Goal: Task Accomplishment & Management: Manage account settings

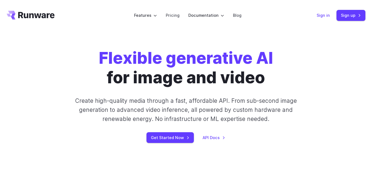
click at [327, 18] on link "Sign in" at bounding box center [323, 15] width 13 height 6
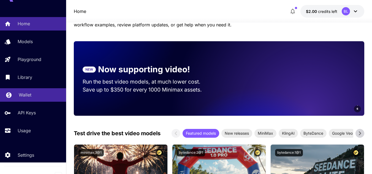
scroll to position [18, 0]
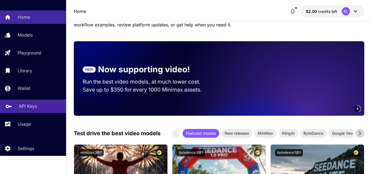
click at [40, 108] on div "API Keys" at bounding box center [40, 106] width 43 height 7
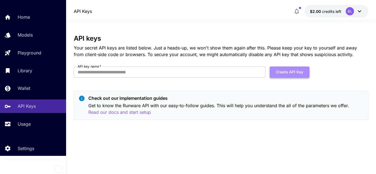
click at [290, 76] on button "Create API Key" at bounding box center [290, 72] width 40 height 11
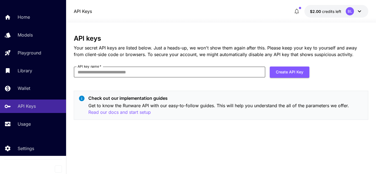
click at [179, 74] on input "API key name   *" at bounding box center [170, 72] width 192 height 11
click at [110, 70] on input "API key name   *" at bounding box center [170, 72] width 192 height 11
type input "**********"
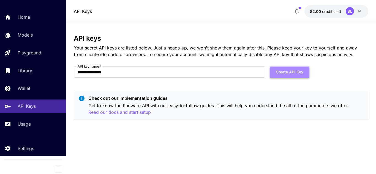
click at [298, 72] on button "Create API Key" at bounding box center [290, 72] width 40 height 11
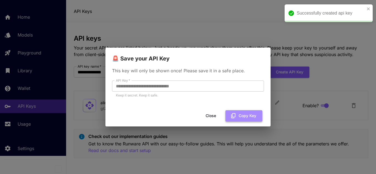
click at [243, 119] on button "Copy Key" at bounding box center [244, 115] width 37 height 11
click at [243, 118] on button "Copied" at bounding box center [246, 115] width 32 height 11
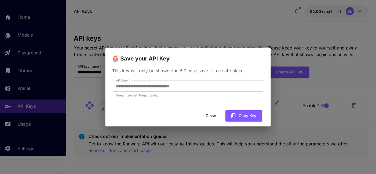
click at [207, 113] on button "Close" at bounding box center [211, 115] width 25 height 11
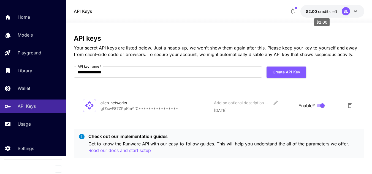
click at [332, 10] on span "credits left" at bounding box center [327, 11] width 19 height 5
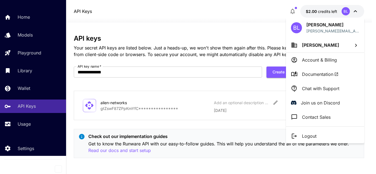
click at [332, 62] on p "Account & Billing" at bounding box center [319, 60] width 35 height 7
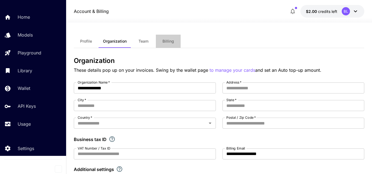
click at [167, 40] on span "Billing" at bounding box center [168, 41] width 12 height 5
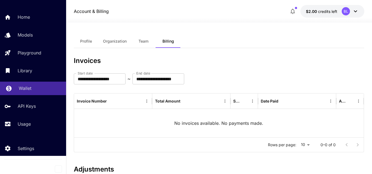
click at [30, 84] on link "Wallet" at bounding box center [33, 88] width 66 height 13
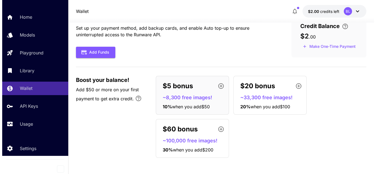
scroll to position [20, 0]
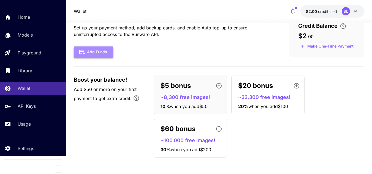
click at [98, 51] on button "Add Funds" at bounding box center [93, 52] width 39 height 11
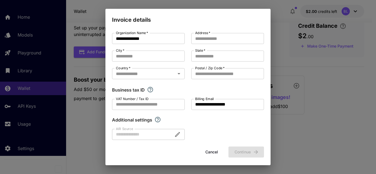
click at [206, 152] on button "Cancel" at bounding box center [211, 152] width 25 height 11
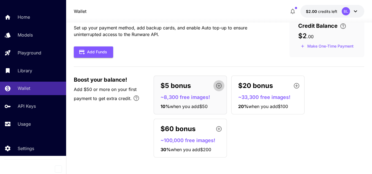
click at [217, 84] on icon "button" at bounding box center [219, 86] width 6 height 6
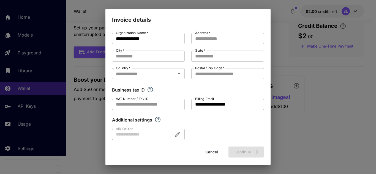
scroll to position [2, 0]
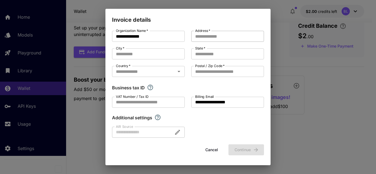
click at [230, 35] on input "Address   *" at bounding box center [227, 36] width 73 height 11
type input "******"
click at [173, 50] on input "City   *" at bounding box center [148, 53] width 73 height 11
type input "******"
click at [213, 47] on div "**********" at bounding box center [188, 84] width 152 height 107
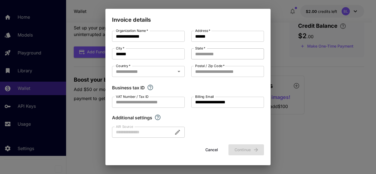
click at [213, 53] on input "State   *" at bounding box center [227, 53] width 73 height 11
type input "**"
click at [148, 72] on input "Country   *" at bounding box center [144, 72] width 60 height 8
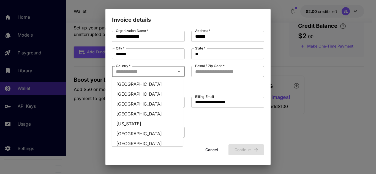
type input "*"
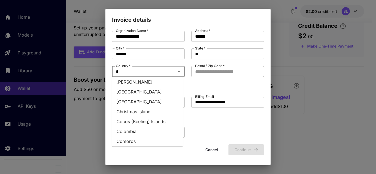
scroll to position [138, 0]
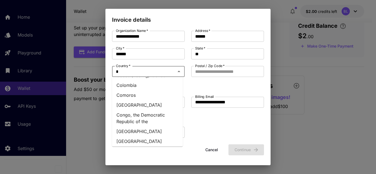
drag, startPoint x: 128, startPoint y: 93, endPoint x: 133, endPoint y: 90, distance: 6.0
click at [128, 90] on li "Colombia" at bounding box center [147, 85] width 71 height 10
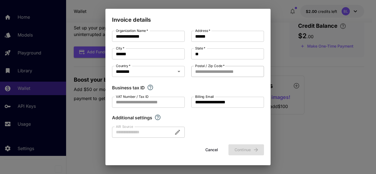
click at [247, 69] on input "Postal / Zip Code   *" at bounding box center [227, 71] width 73 height 11
click at [245, 70] on input "Postal / Zip Code   *" at bounding box center [227, 71] width 73 height 11
type input "********"
click at [161, 100] on input "VAT Number / Tax ID" at bounding box center [148, 102] width 73 height 11
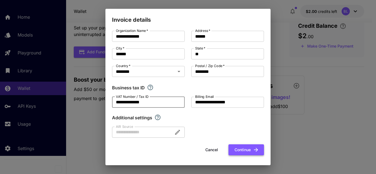
type input "**********"
click at [248, 151] on button "Continue" at bounding box center [247, 150] width 36 height 11
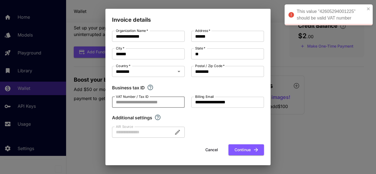
click at [141, 99] on input "VAT Number / Tax ID" at bounding box center [148, 102] width 73 height 11
click at [253, 147] on icon "button" at bounding box center [256, 150] width 6 height 6
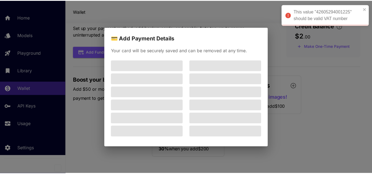
scroll to position [0, 0]
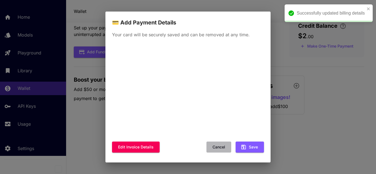
click at [218, 147] on button "Cancel" at bounding box center [219, 147] width 25 height 11
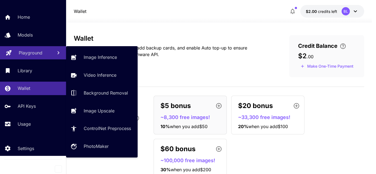
click at [36, 53] on p "Playground" at bounding box center [31, 53] width 24 height 7
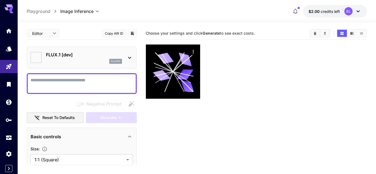
type input "**********"
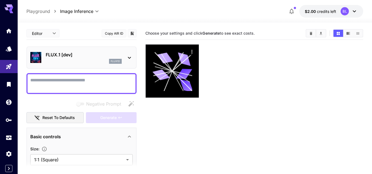
click at [72, 81] on textarea "Negative Prompt" at bounding box center [81, 83] width 102 height 13
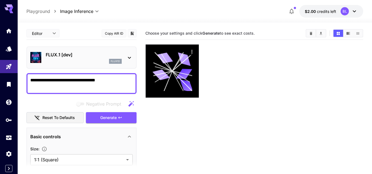
click at [91, 83] on textarea "**********" at bounding box center [81, 83] width 102 height 13
click at [91, 82] on textarea "**********" at bounding box center [81, 83] width 102 height 13
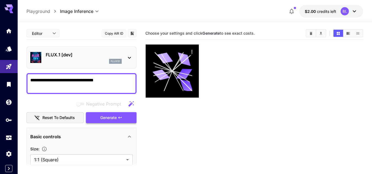
type textarea "**********"
click at [110, 113] on button "Generate" at bounding box center [111, 117] width 51 height 11
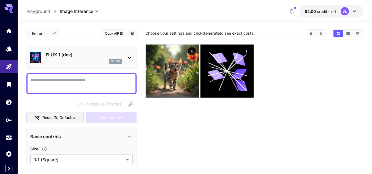
click at [59, 29] on div "Editor **** ​" at bounding box center [42, 33] width 33 height 8
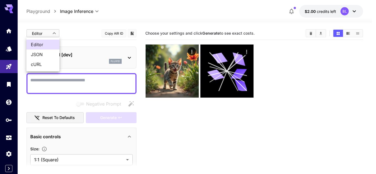
click at [55, 34] on body "**********" at bounding box center [188, 109] width 376 height 218
click at [55, 34] on div at bounding box center [188, 87] width 376 height 174
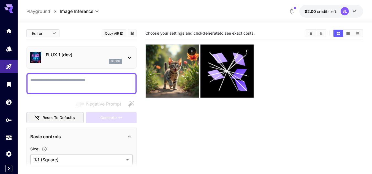
click at [128, 57] on icon at bounding box center [129, 58] width 7 height 7
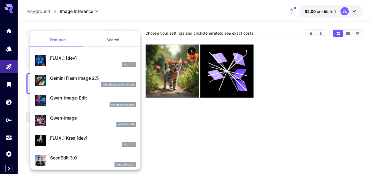
click at [227, 151] on div at bounding box center [188, 87] width 376 height 174
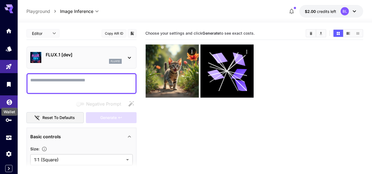
click at [10, 99] on icon "Wallet" at bounding box center [10, 101] width 6 height 6
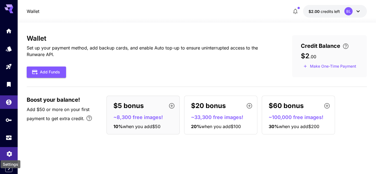
click at [9, 152] on icon "Settings" at bounding box center [9, 153] width 5 height 6
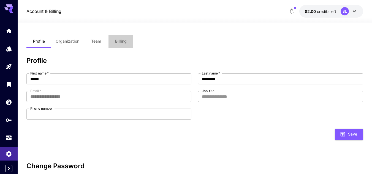
click at [117, 42] on span "Billing" at bounding box center [121, 41] width 12 height 5
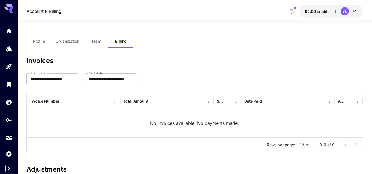
drag, startPoint x: 12, startPoint y: 9, endPoint x: 7, endPoint y: 8, distance: 4.8
click at [7, 8] on icon at bounding box center [8, 7] width 9 height 6
click at [42, 42] on span "Profile" at bounding box center [39, 41] width 12 height 5
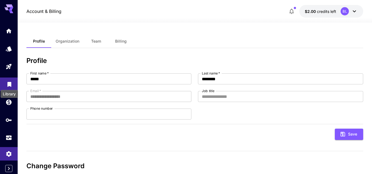
click at [9, 84] on icon "Library" at bounding box center [9, 82] width 4 height 5
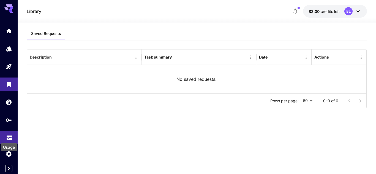
click at [8, 137] on icon "Usage" at bounding box center [10, 137] width 6 height 3
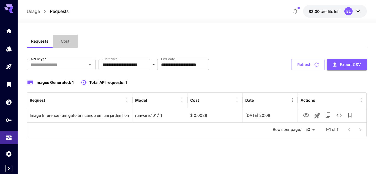
click at [62, 44] on button "Cost" at bounding box center [65, 41] width 25 height 13
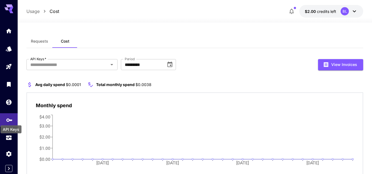
click at [6, 121] on icon "API Keys" at bounding box center [9, 118] width 7 height 7
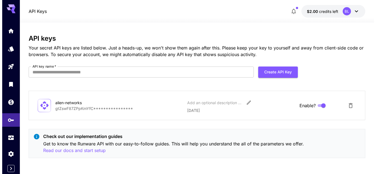
scroll to position [1, 0]
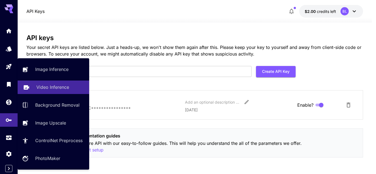
click at [50, 89] on p "Video Inference" at bounding box center [52, 87] width 33 height 7
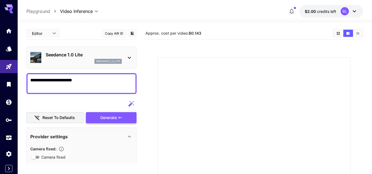
type textarea "**********"
click at [116, 116] on div "Generate" at bounding box center [111, 117] width 51 height 11
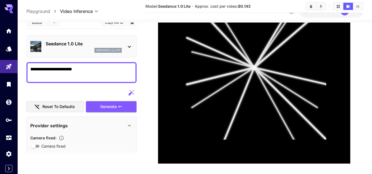
scroll to position [158, 0]
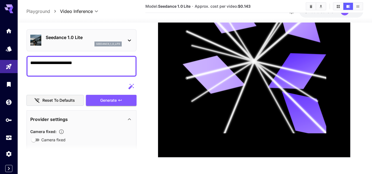
drag, startPoint x: 7, startPoint y: 97, endPoint x: 18, endPoint y: 98, distance: 11.1
click at [7, 97] on link at bounding box center [9, 102] width 18 height 13
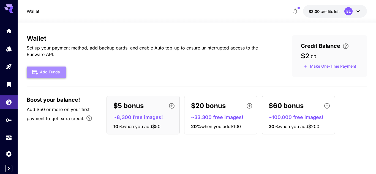
click at [56, 72] on button "Add Funds" at bounding box center [46, 72] width 39 height 11
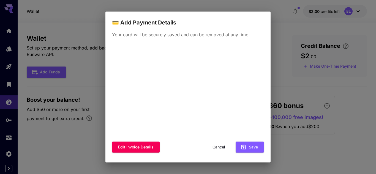
click at [215, 148] on button "Cancel" at bounding box center [219, 147] width 25 height 11
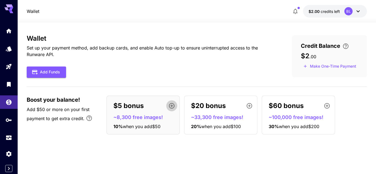
click at [173, 106] on icon "button" at bounding box center [172, 106] width 7 height 7
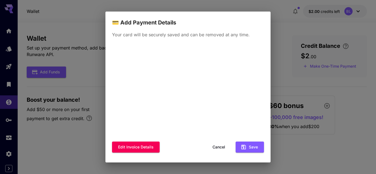
click at [218, 141] on div "Edit invoice details Cancel Save" at bounding box center [188, 101] width 152 height 114
click at [219, 145] on button "Cancel" at bounding box center [219, 147] width 25 height 11
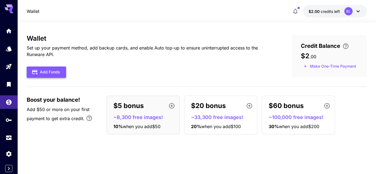
click at [53, 67] on button "Add Funds" at bounding box center [46, 72] width 39 height 11
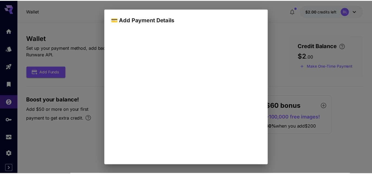
scroll to position [80, 0]
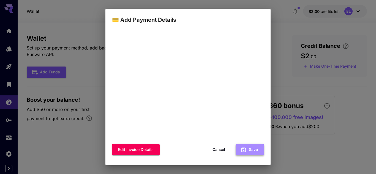
click at [253, 151] on button "Save" at bounding box center [250, 149] width 28 height 11
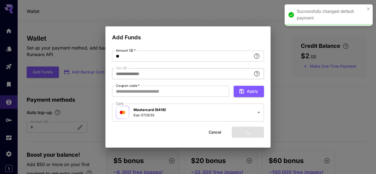
type input "****"
click at [148, 55] on input "**" at bounding box center [181, 56] width 139 height 11
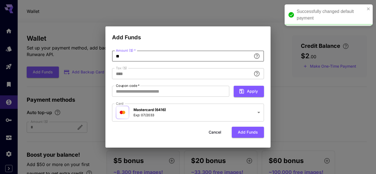
click at [148, 55] on input "**" at bounding box center [181, 56] width 139 height 11
type input "*"
type input "****"
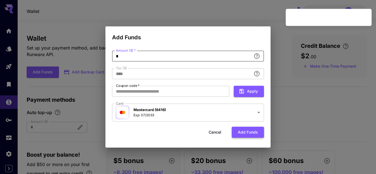
click at [247, 133] on button "Add funds" at bounding box center [248, 132] width 32 height 11
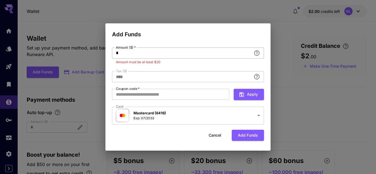
click at [138, 55] on input "*" at bounding box center [181, 53] width 139 height 11
type input "**"
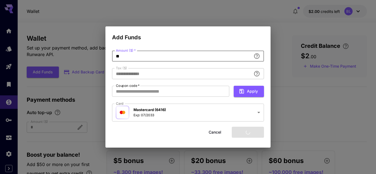
type input "****"
type input "**"
click at [214, 132] on button "Cancel" at bounding box center [215, 132] width 25 height 11
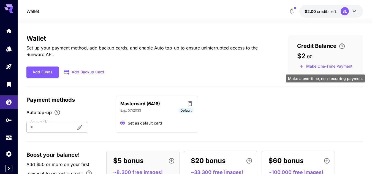
click at [344, 66] on button "Make One-Time Payment" at bounding box center [326, 66] width 58 height 9
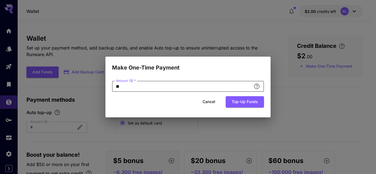
click at [123, 90] on input "**" at bounding box center [181, 86] width 139 height 11
click at [257, 85] on icon "Add an amount to top up your credit balance." at bounding box center [257, 86] width 7 height 7
click at [171, 86] on input "**" at bounding box center [181, 86] width 139 height 11
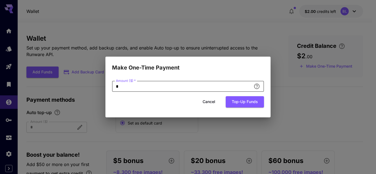
type input "*"
click at [164, 106] on div "Cancel Top-up funds" at bounding box center [188, 101] width 152 height 11
click at [246, 103] on button "Top-up funds" at bounding box center [245, 101] width 38 height 11
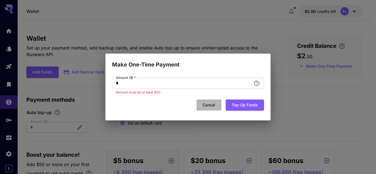
click at [214, 105] on button "Cancel" at bounding box center [209, 105] width 25 height 11
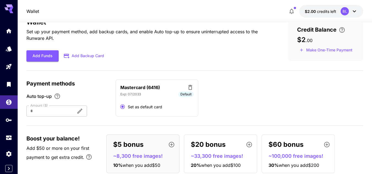
scroll to position [32, 0]
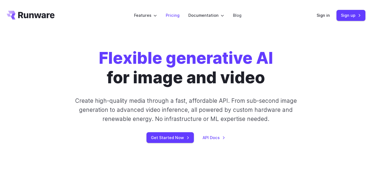
click at [173, 15] on link "Pricing" at bounding box center [173, 15] width 14 height 6
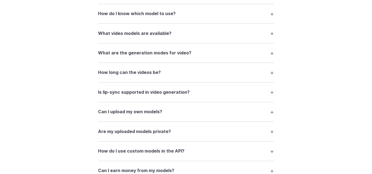
scroll to position [964, 0]
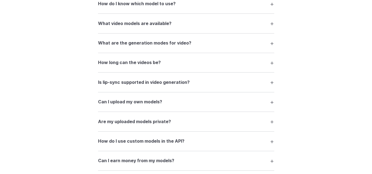
click at [210, 55] on details "How long can the videos be? It depends on the model — [PERSON_NAME] 2.1 support…" at bounding box center [186, 63] width 176 height 20
click at [210, 64] on summary "How long can the videos be?" at bounding box center [186, 63] width 176 height 10
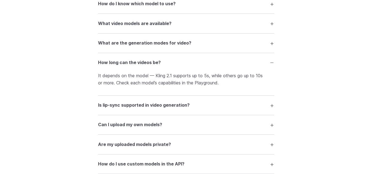
click at [210, 59] on summary "How long can the videos be?" at bounding box center [186, 63] width 176 height 10
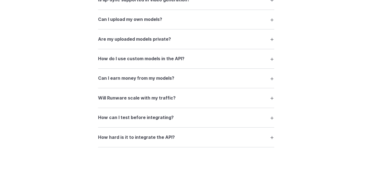
scroll to position [1102, 0]
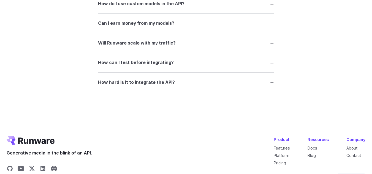
click at [213, 82] on summary "How hard is it to integrate the API?" at bounding box center [186, 82] width 176 height 10
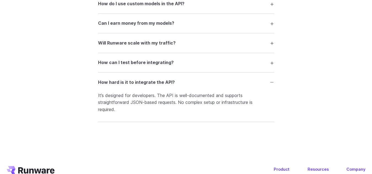
click at [136, 62] on h3 "How can I test before integrating?" at bounding box center [136, 62] width 76 height 7
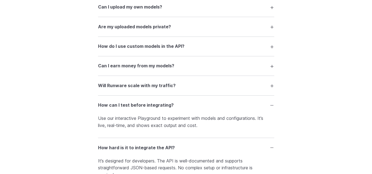
scroll to position [1046, 0]
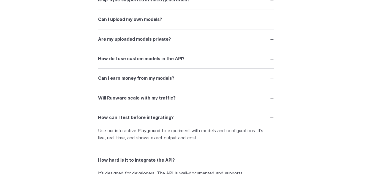
click at [161, 78] on h3 "Can I earn money from my models?" at bounding box center [136, 78] width 76 height 7
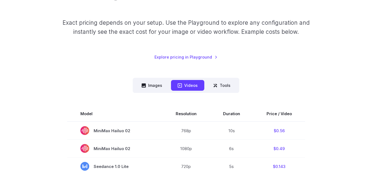
scroll to position [110, 0]
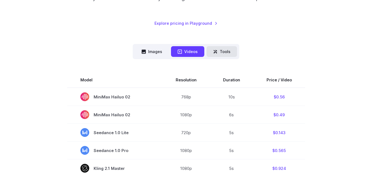
click at [225, 53] on button "Tools" at bounding box center [222, 51] width 31 height 11
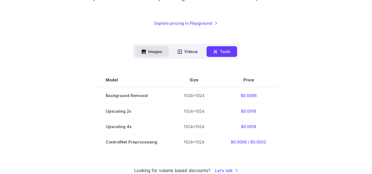
click at [153, 53] on button "Images" at bounding box center [152, 51] width 34 height 11
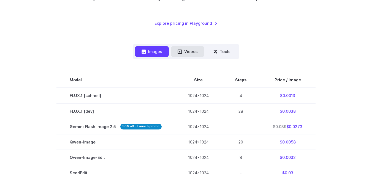
click at [184, 51] on button "Videos" at bounding box center [187, 51] width 33 height 11
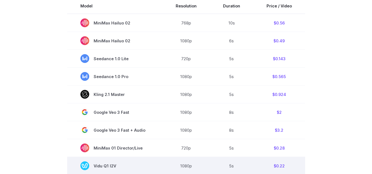
scroll to position [193, 0]
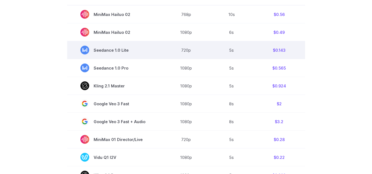
click at [125, 50] on span "Seedance 1.0 Lite" at bounding box center [114, 50] width 69 height 9
copy tr "Seedance 1.0 Lite"
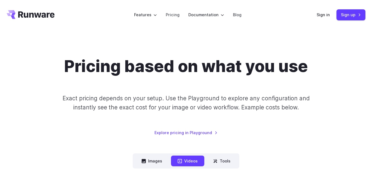
scroll to position [0, 0]
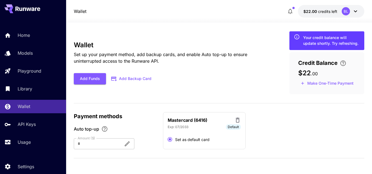
scroll to position [4, 0]
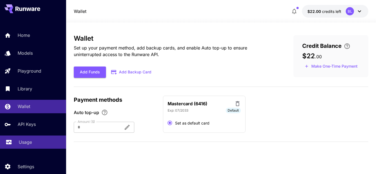
click at [42, 138] on link "Usage" at bounding box center [33, 142] width 66 height 13
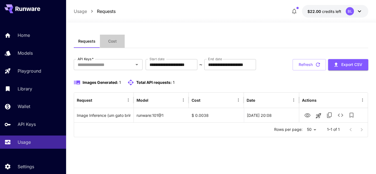
click at [114, 40] on span "Cost" at bounding box center [112, 41] width 9 height 5
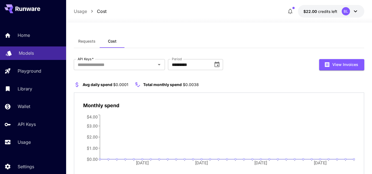
click at [55, 57] on link "Models" at bounding box center [33, 53] width 66 height 13
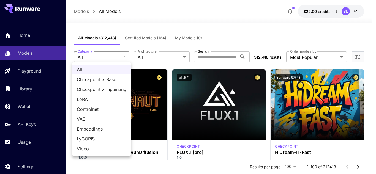
click at [85, 148] on span "Video" at bounding box center [102, 149] width 50 height 7
type input "*****"
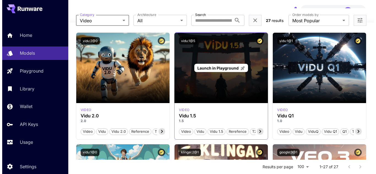
scroll to position [28, 0]
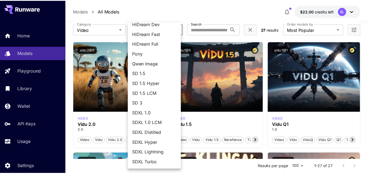
scroll to position [0, 0]
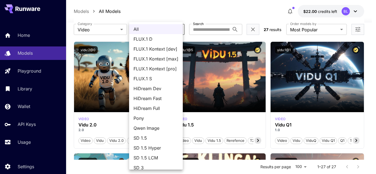
click at [225, 5] on div at bounding box center [188, 87] width 376 height 174
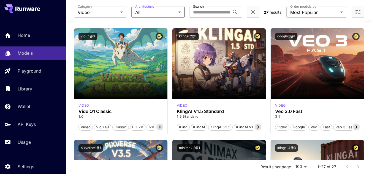
scroll to position [138, 0]
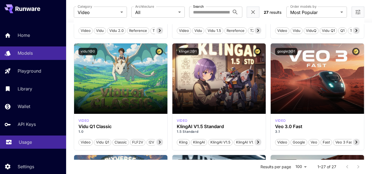
click at [40, 146] on link "Usage" at bounding box center [33, 142] width 66 height 13
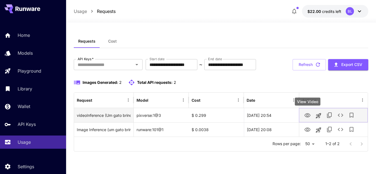
click at [310, 115] on icon "View Video" at bounding box center [308, 115] width 6 height 4
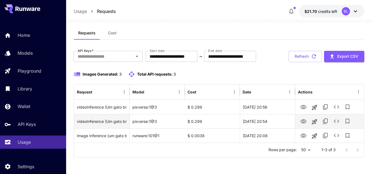
scroll to position [26, 0]
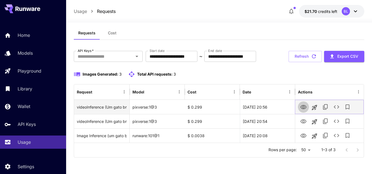
click at [302, 105] on icon "View Video" at bounding box center [303, 107] width 7 height 7
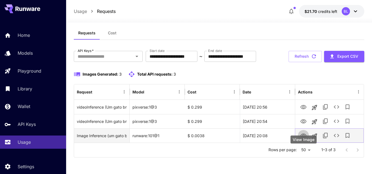
click at [306, 137] on icon "View Image" at bounding box center [303, 136] width 7 height 7
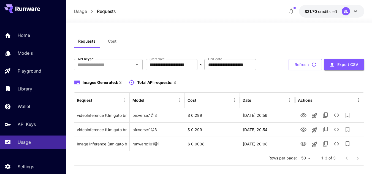
scroll to position [26, 0]
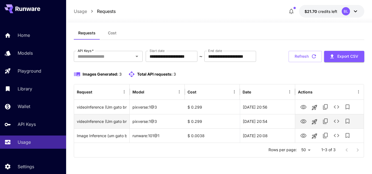
scroll to position [26, 0]
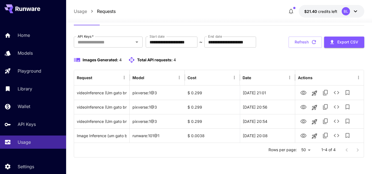
scroll to position [40, 0]
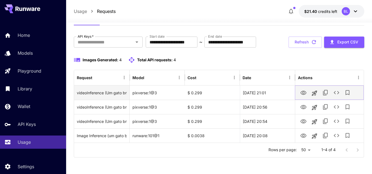
click at [305, 90] on icon "View Video" at bounding box center [303, 93] width 7 height 7
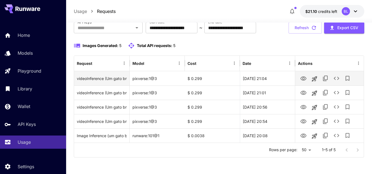
scroll to position [55, 0]
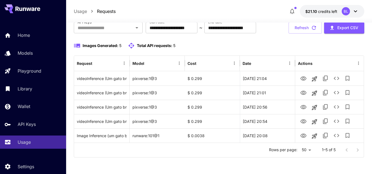
click at [253, 37] on div "**********" at bounding box center [219, 89] width 291 height 135
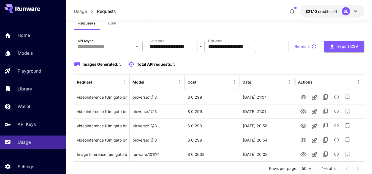
scroll to position [0, 0]
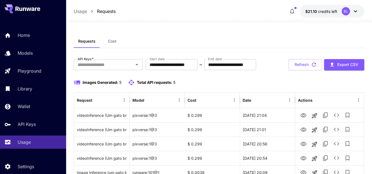
click at [108, 37] on button "Cost" at bounding box center [112, 41] width 25 height 13
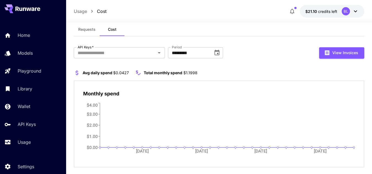
scroll to position [22, 0]
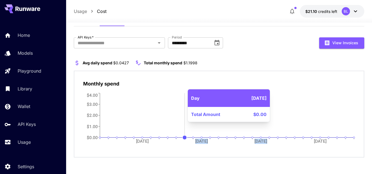
drag, startPoint x: 274, startPoint y: 140, endPoint x: 191, endPoint y: 124, distance: 85.0
click at [177, 126] on icon "06 Jul 13 Jul 20 Jul 27 Jul $0.00 $1.00 $2.00 $3.00 $4.00" at bounding box center [219, 122] width 272 height 60
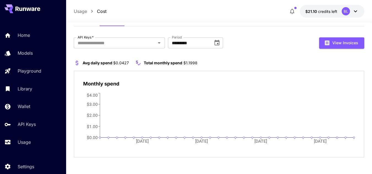
click at [326, 83] on div "Monthly spend" at bounding box center [219, 83] width 272 height 7
click at [181, 40] on input "*********" at bounding box center [188, 42] width 41 height 11
click at [216, 42] on icon "Choose date, selected date is Jul 31, 2025" at bounding box center [217, 43] width 7 height 7
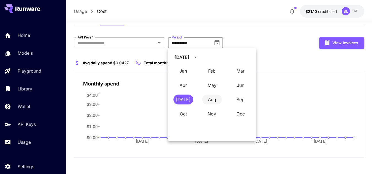
click at [213, 99] on button "Aug" at bounding box center [212, 100] width 20 height 10
type input "**********"
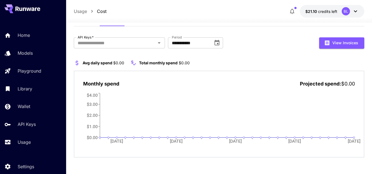
click at [75, 11] on p "Usage" at bounding box center [80, 11] width 13 height 7
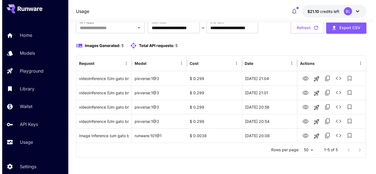
scroll to position [55, 0]
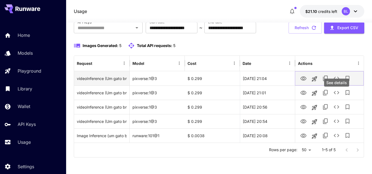
click at [337, 79] on icon "See details" at bounding box center [336, 78] width 7 height 7
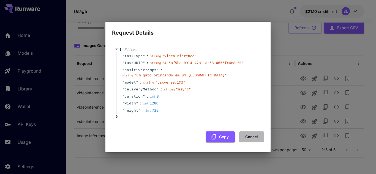
click at [254, 136] on button "Cancel" at bounding box center [251, 137] width 25 height 11
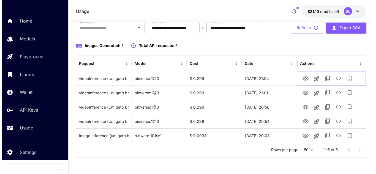
scroll to position [18, 0]
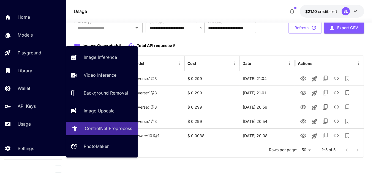
click at [114, 127] on p "ControlNet Preprocess" at bounding box center [108, 128] width 47 height 7
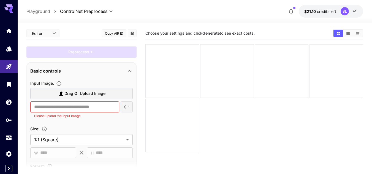
scroll to position [55, 0]
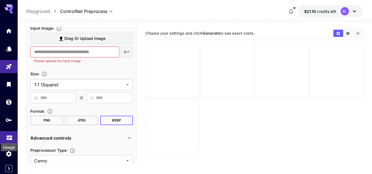
click at [9, 136] on icon "Usage" at bounding box center [10, 135] width 6 height 3
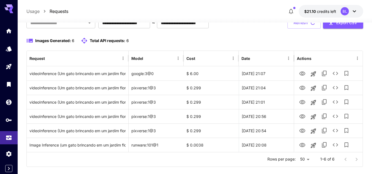
scroll to position [51, 0]
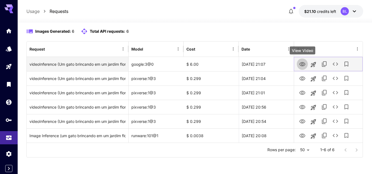
click at [304, 64] on icon "View Video" at bounding box center [302, 64] width 7 height 7
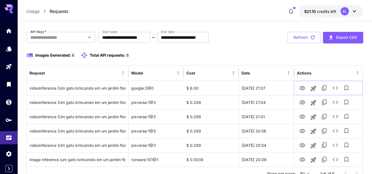
scroll to position [0, 0]
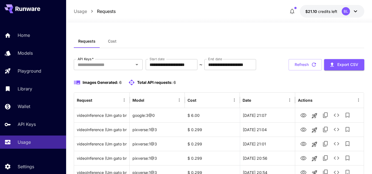
click at [349, 13] on div "BL" at bounding box center [346, 11] width 8 height 8
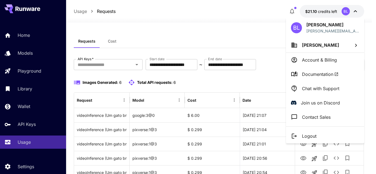
click at [327, 63] on p "Account & Billing" at bounding box center [319, 60] width 35 height 7
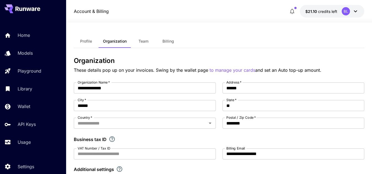
type input "********"
click at [165, 42] on span "Billing" at bounding box center [168, 41] width 12 height 5
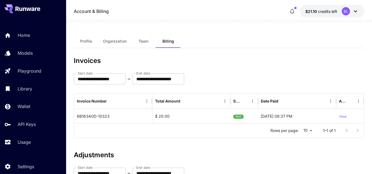
click at [92, 38] on button "Profile" at bounding box center [86, 41] width 25 height 13
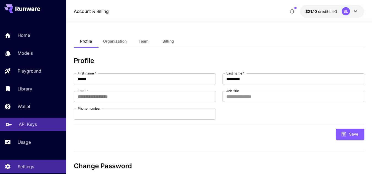
scroll to position [18, 0]
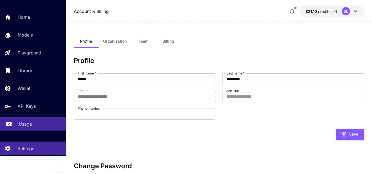
drag, startPoint x: 22, startPoint y: 127, endPoint x: 47, endPoint y: 124, distance: 24.4
click at [22, 127] on p "Usage" at bounding box center [25, 124] width 13 height 7
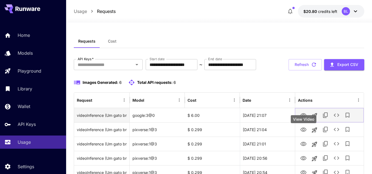
click at [301, 119] on icon "View Video" at bounding box center [303, 115] width 7 height 7
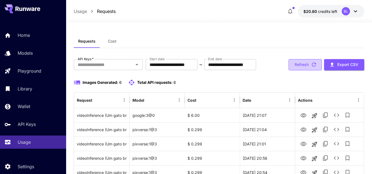
click at [311, 68] on icon "button" at bounding box center [314, 65] width 6 height 6
click at [303, 70] on button "Refresh" at bounding box center [305, 64] width 33 height 11
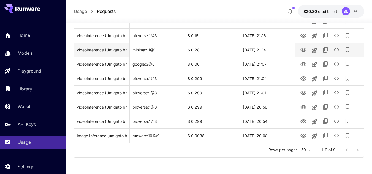
scroll to position [70, 0]
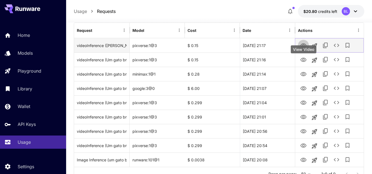
click at [302, 49] on icon "View Video" at bounding box center [303, 45] width 7 height 7
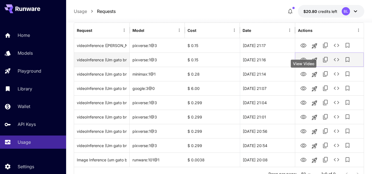
click at [302, 63] on icon "View Video" at bounding box center [303, 60] width 7 height 7
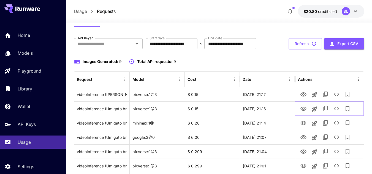
scroll to position [0, 0]
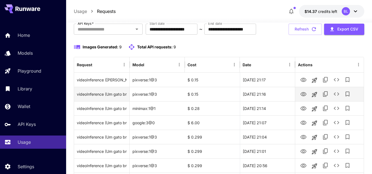
scroll to position [55, 0]
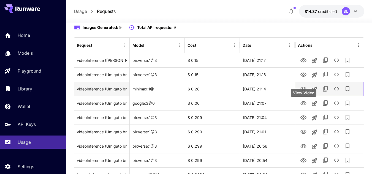
click at [305, 91] on icon "View Video" at bounding box center [303, 89] width 6 height 4
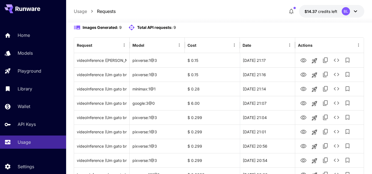
click at [304, 15] on button "Refresh" at bounding box center [305, 9] width 33 height 11
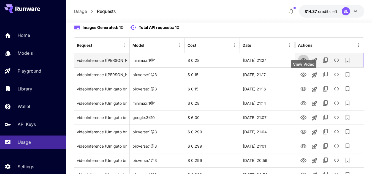
click at [304, 64] on icon "View Video" at bounding box center [303, 60] width 7 height 7
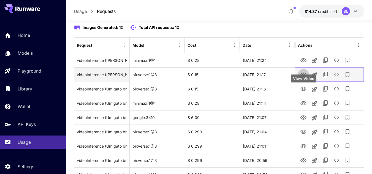
click at [302, 78] on icon "View Video" at bounding box center [303, 75] width 7 height 7
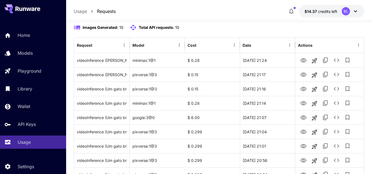
click at [304, 15] on button "Refresh" at bounding box center [305, 9] width 33 height 11
